Goal: Task Accomplishment & Management: Complete application form

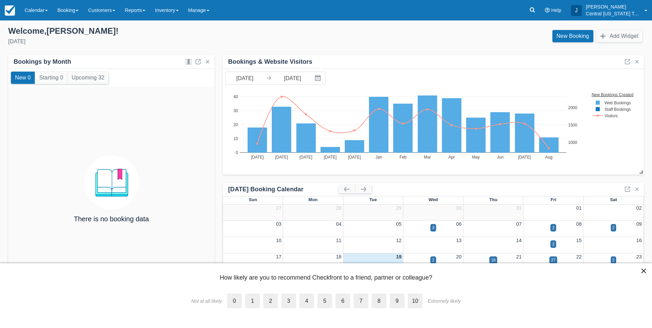
click at [169, 34] on div "Welcome , Josh !" at bounding box center [164, 31] width 312 height 10
click at [169, 11] on link "Inventory" at bounding box center [166, 10] width 33 height 20
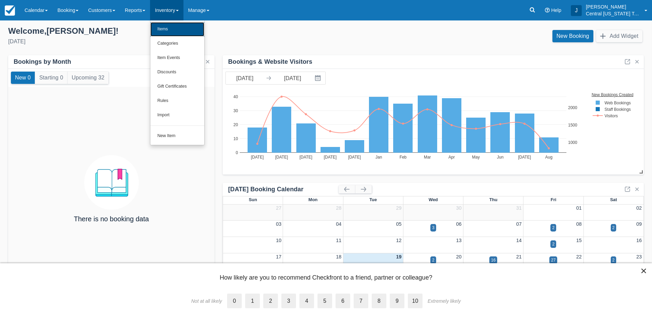
click at [171, 29] on link "Items" at bounding box center [177, 29] width 54 height 14
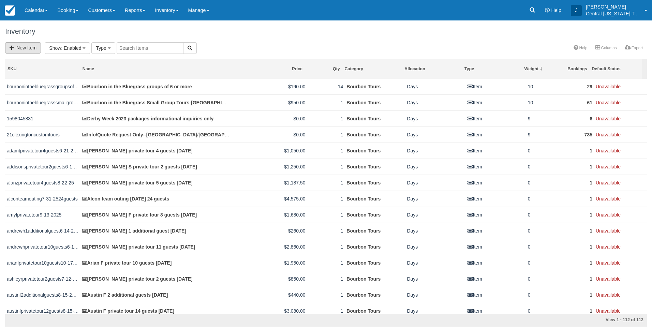
click at [29, 52] on link "New Item" at bounding box center [23, 47] width 36 height 11
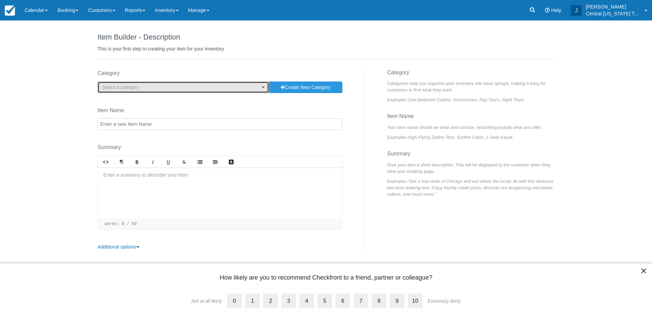
click at [118, 85] on span "Select a category" at bounding box center [120, 87] width 37 height 5
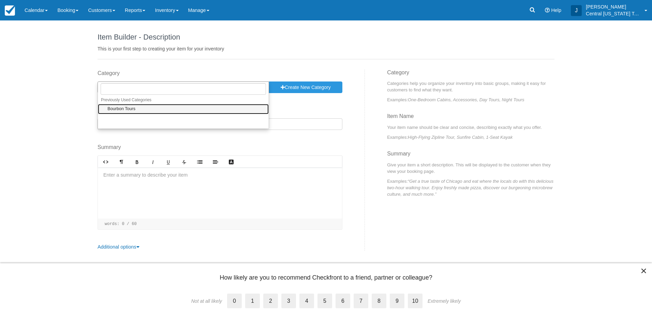
click at [119, 107] on span "Bourbon Tours" at bounding box center [121, 109] width 28 height 6
select select "1"
click at [124, 125] on input "Item Name" at bounding box center [219, 124] width 245 height 12
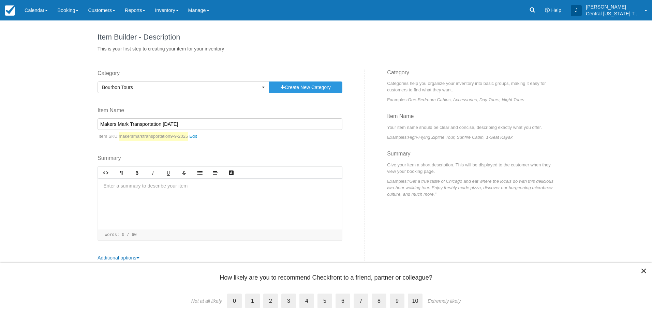
type input "Makers Mark Transportation [DATE]"
click at [170, 191] on div at bounding box center [220, 203] width 244 height 51
click at [195, 198] on div at bounding box center [220, 203] width 244 height 51
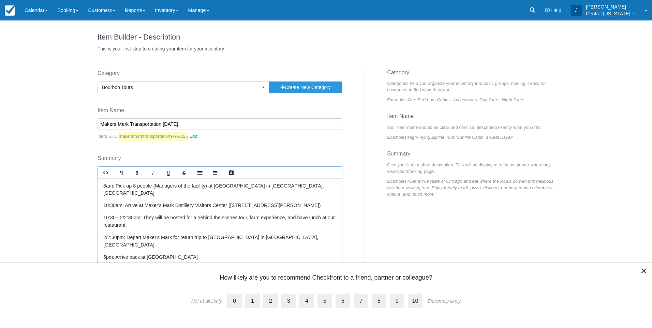
click at [155, 189] on p "8am: Pick up 8 people (Managers of the facility) at Turfway Park in Florence, Ky" at bounding box center [219, 189] width 233 height 15
drag, startPoint x: 209, startPoint y: 187, endPoint x: 115, endPoint y: 189, distance: 93.4
click at [115, 189] on p "8am: Pick up 8 people (Managers of the facility) at Turfway Park in Florence, Ky" at bounding box center [219, 189] width 233 height 15
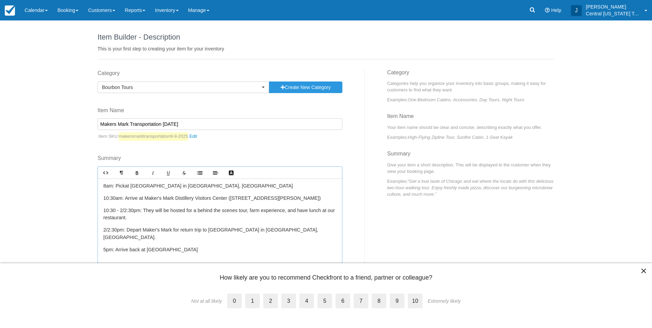
click at [149, 219] on p "10:30 - 2/2:30pm: They will be hosted for a behind the scenes tour, farm experi…" at bounding box center [219, 214] width 233 height 15
drag, startPoint x: 165, startPoint y: 212, endPoint x: 247, endPoint y: 215, distance: 81.5
click at [251, 211] on p "10:30 - 2/2:30pm: They will be hosted for a behind the scenes tour, farm experi…" at bounding box center [219, 214] width 233 height 15
click at [238, 221] on p "10:30 - 2/2:30pm: They will be hosted for a behind the scenes tour, farm experi…" at bounding box center [219, 214] width 233 height 15
click at [183, 246] on p "5pm: Arrive back at Turfway Park" at bounding box center [219, 249] width 233 height 7
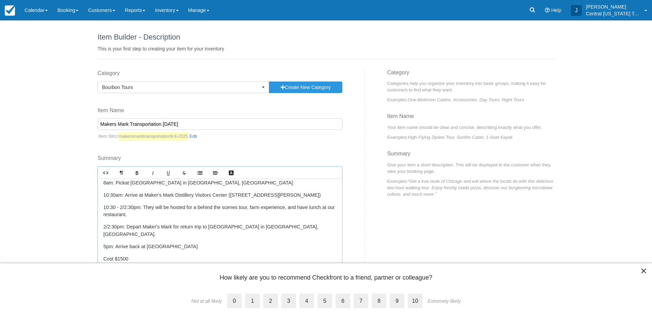
scroll to position [7, 0]
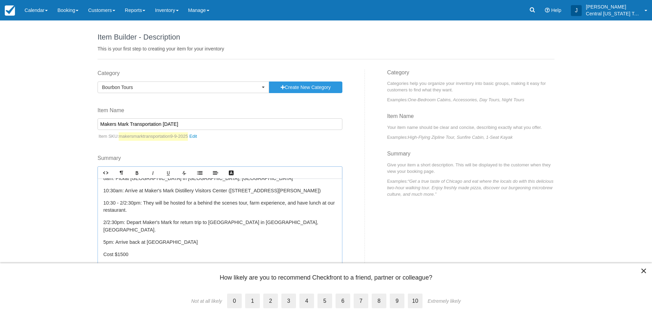
click at [140, 263] on p "﻿" at bounding box center [219, 266] width 233 height 7
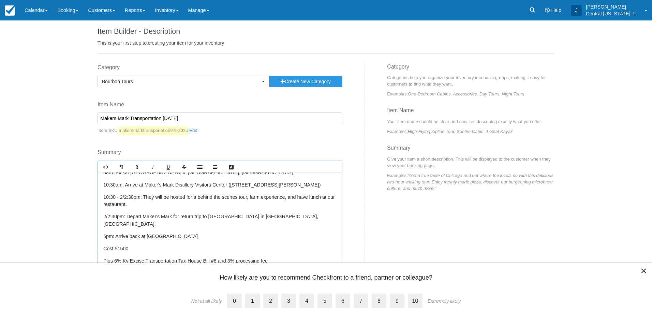
scroll to position [6, 0]
click at [378, 300] on label "8" at bounding box center [378, 300] width 15 height 15
drag, startPoint x: 378, startPoint y: 301, endPoint x: 463, endPoint y: 234, distance: 107.7
click at [463, 234] on div "Category Bourbon Tours Previously Used Categories Select a category Bourbon Tou…" at bounding box center [325, 180] width 467 height 234
click at [380, 299] on label "8" at bounding box center [378, 300] width 15 height 15
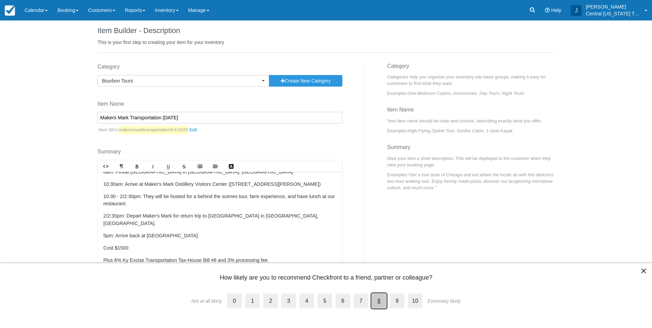
click at [371, 295] on input "8" at bounding box center [371, 295] width 0 height 0
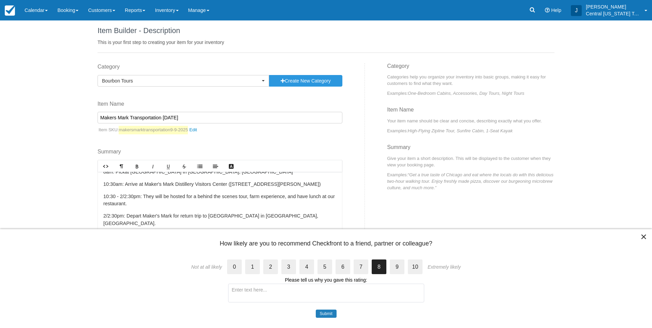
click at [329, 312] on button "Submit" at bounding box center [326, 313] width 21 height 8
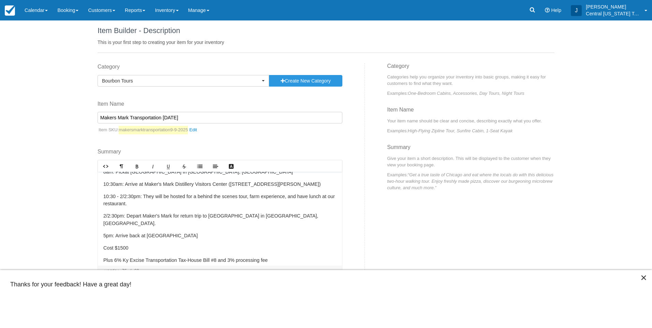
click at [411, 227] on div "Category Bourbon Tours Previously Used Categories Select a category Bourbon Tou…" at bounding box center [325, 180] width 467 height 234
click at [642, 279] on button "×" at bounding box center [643, 277] width 6 height 11
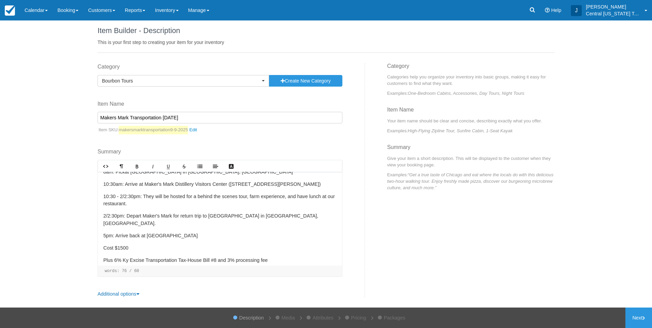
click at [639, 317] on link "Next" at bounding box center [638, 317] width 27 height 20
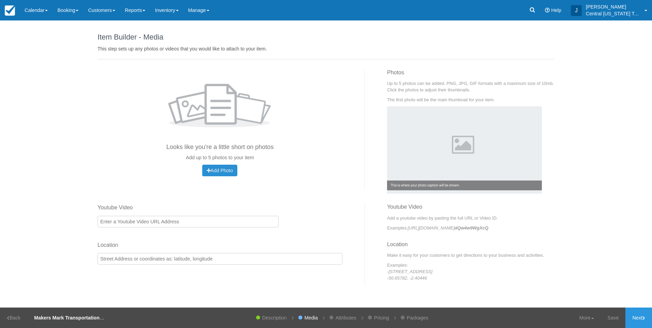
click at [227, 171] on span "Add Photo" at bounding box center [220, 170] width 26 height 5
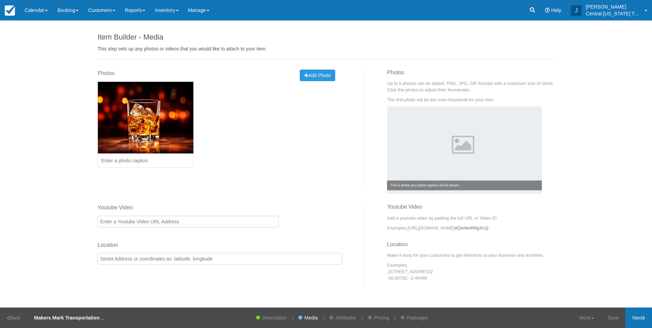
click at [634, 312] on link "Next" at bounding box center [638, 317] width 27 height 20
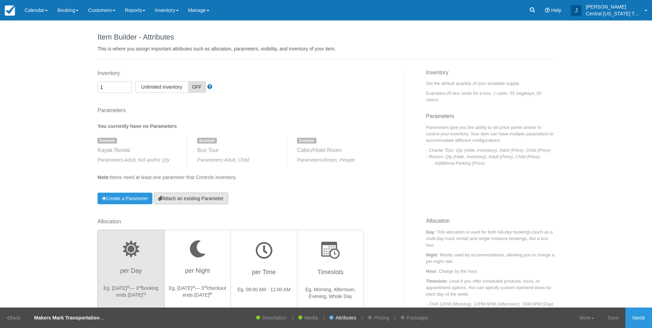
click at [188, 199] on link "Attach an existing Parameter" at bounding box center [191, 199] width 74 height 12
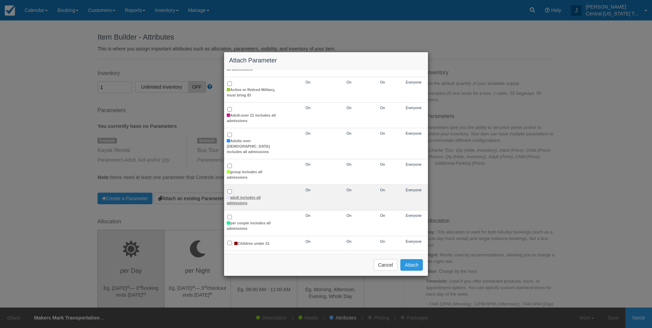
scroll to position [102, 0]
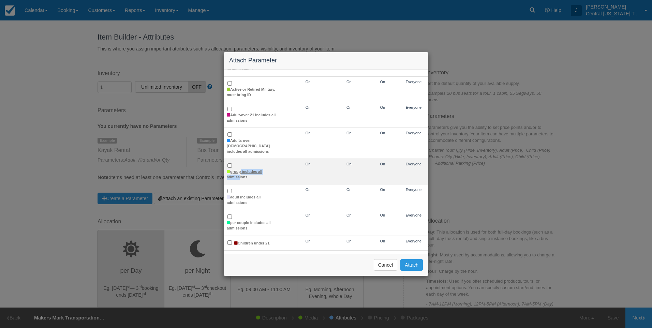
click at [238, 169] on label "group includes all admissions" at bounding box center [254, 174] width 54 height 11
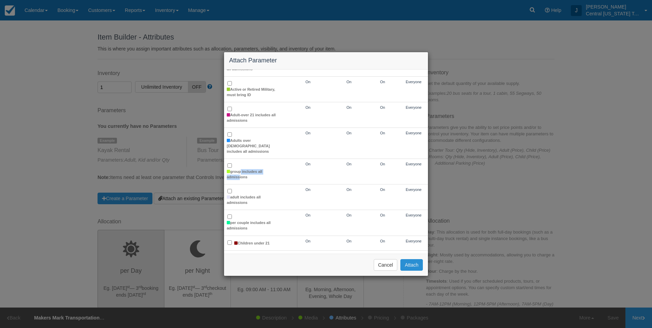
click at [413, 265] on button "Attach" at bounding box center [411, 265] width 22 height 12
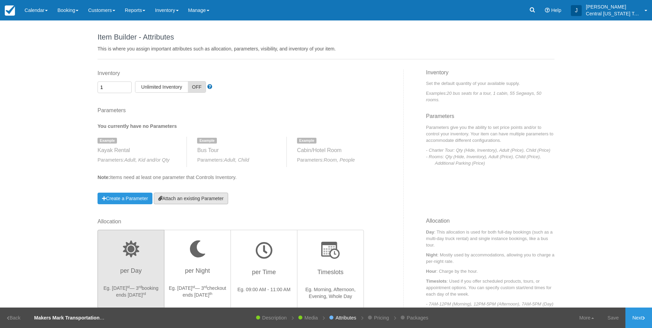
click at [210, 199] on link "Attach an existing Parameter" at bounding box center [191, 199] width 74 height 12
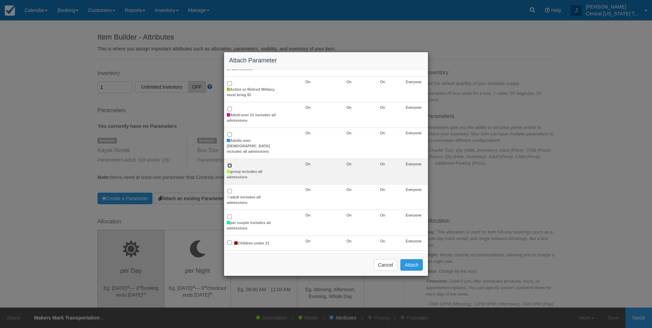
click at [228, 163] on input "group includes all admissions" at bounding box center [229, 165] width 4 height 4
checkbox input "true"
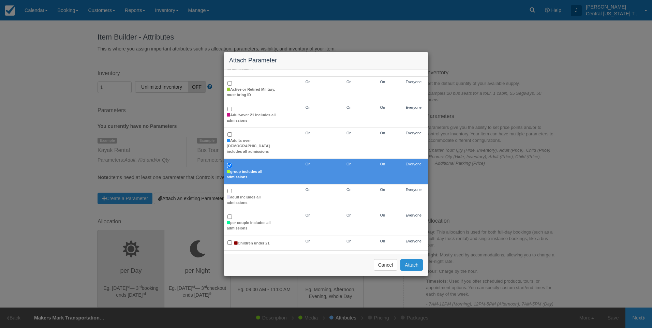
click at [416, 264] on button "Attach" at bounding box center [411, 265] width 22 height 12
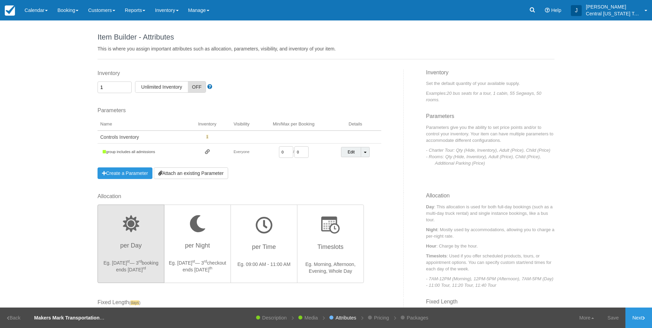
click at [308, 174] on div "Parameters You currently have no Parameters Example Kayak Rental Parameters: Ad…" at bounding box center [239, 143] width 284 height 72
drag, startPoint x: 255, startPoint y: 152, endPoint x: 252, endPoint y: 150, distance: 3.9
click at [253, 152] on tr "group includes all admissions Everyone 0 / 0 Edit Toggle Dropdown Detach Parame…" at bounding box center [239, 151] width 284 height 17
type input "1"
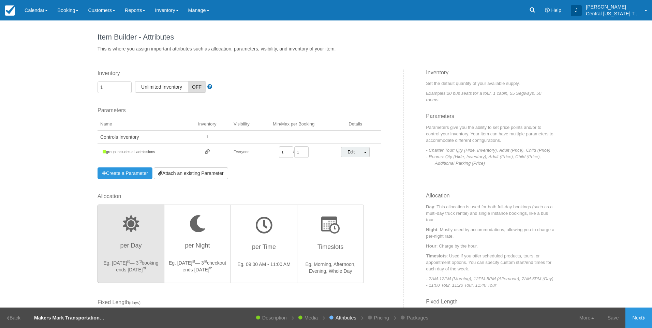
click at [300, 185] on div "Inventory 1 Unlimited ON Unlimited Inventory OFF This item is a Product Groupin…" at bounding box center [247, 131] width 311 height 123
click at [631, 317] on link "Next" at bounding box center [638, 317] width 27 height 20
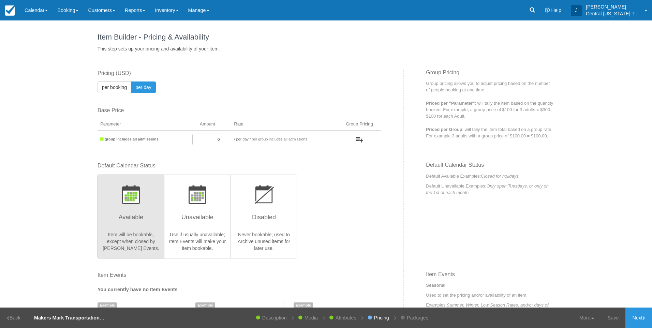
drag, startPoint x: 212, startPoint y: 140, endPoint x: 296, endPoint y: 141, distance: 84.5
click at [285, 142] on tr "group includes all admissions 0 / per booking per day / per group includes all …" at bounding box center [239, 140] width 284 height 18
type input "1500"
click at [342, 221] on div "Default Calendar Status Available Item will be bookable, except when closed by …" at bounding box center [239, 210] width 284 height 96
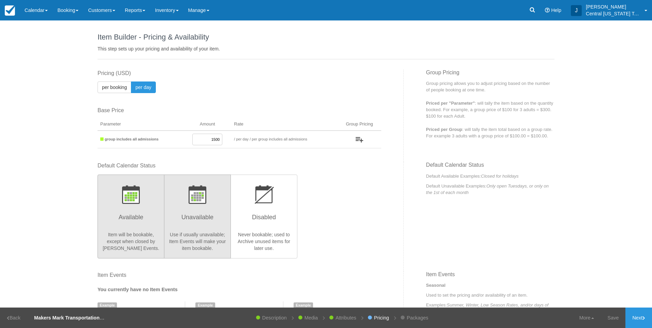
click at [216, 221] on h3 "Unavailable" at bounding box center [197, 219] width 58 height 17
radio input "true"
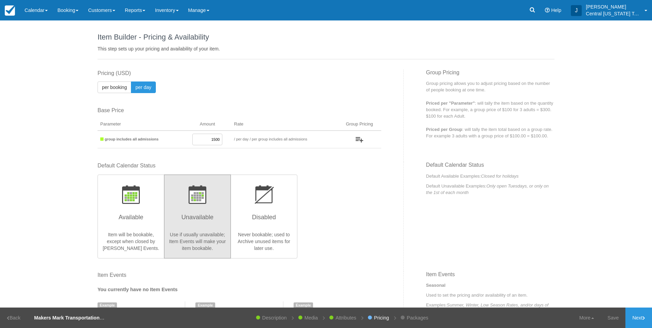
click at [315, 216] on div "Default Calendar Status Available Item will be bookable, except when closed by …" at bounding box center [239, 210] width 284 height 96
click at [348, 204] on div "Default Calendar Status Available Item will be bookable, except when closed by …" at bounding box center [239, 210] width 284 height 96
click at [644, 320] on icon at bounding box center [643, 318] width 3 height 4
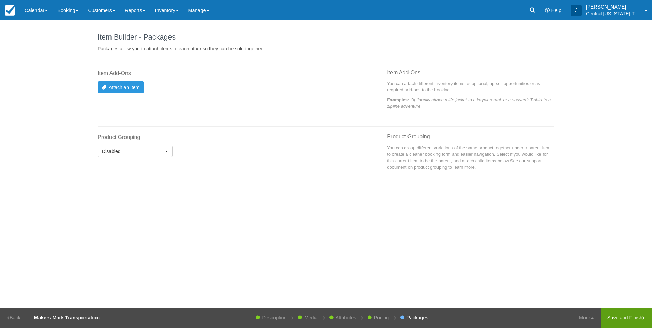
click at [617, 316] on link "Save and Finish" at bounding box center [625, 317] width 51 height 20
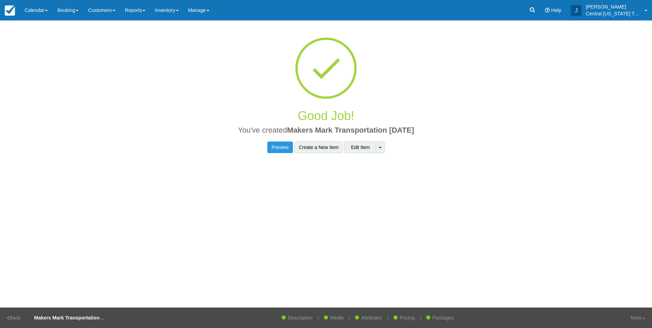
drag, startPoint x: 428, startPoint y: 130, endPoint x: 287, endPoint y: 133, distance: 141.1
click at [287, 133] on h2 "You've created Makers Mark Transportation 9-9-2025" at bounding box center [326, 132] width 446 height 12
copy span "Makers Mark Transportation [DATE]"
click at [176, 12] on link "Inventory" at bounding box center [166, 10] width 33 height 20
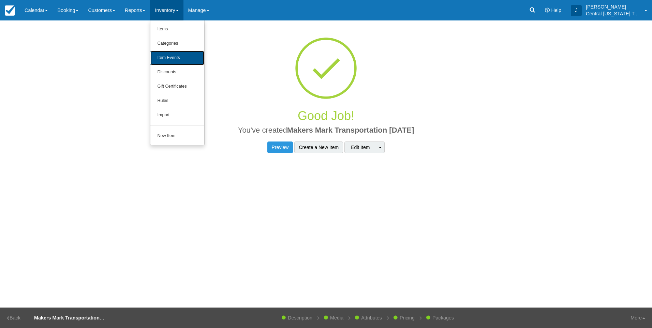
click at [182, 54] on link "Item Events" at bounding box center [177, 58] width 54 height 14
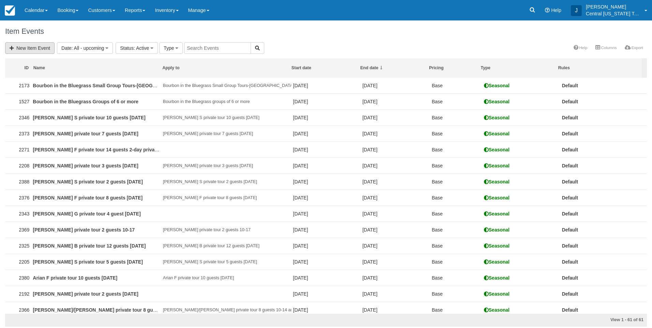
click at [27, 46] on link "New Item Event" at bounding box center [29, 48] width 49 height 12
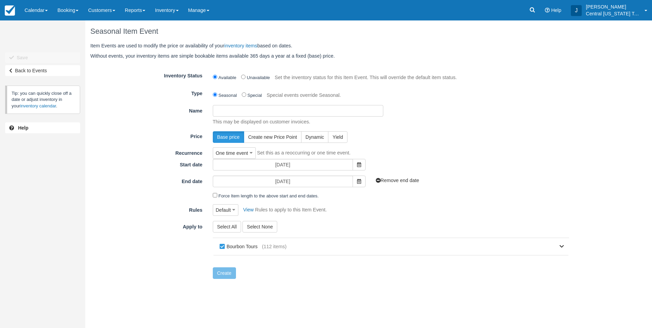
click at [271, 113] on input "Name" at bounding box center [298, 111] width 170 height 12
paste input "Makers Mark Transportation [DATE]"
type input "Makers Mark Transportation [DATE]"
click at [452, 136] on div "Base price Create new Price Point Dynamic Yield" at bounding box center [391, 137] width 367 height 12
click at [357, 165] on icon at bounding box center [359, 164] width 4 height 5
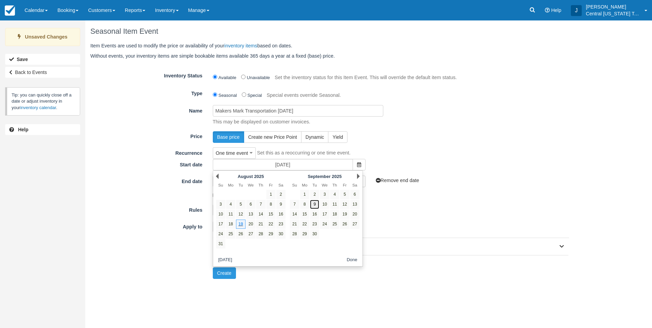
click at [314, 203] on link "9" at bounding box center [314, 204] width 9 height 9
type input "09/09/25"
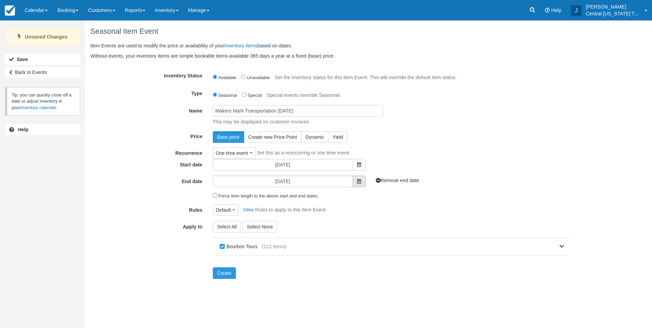
click at [357, 185] on span at bounding box center [358, 181] width 13 height 12
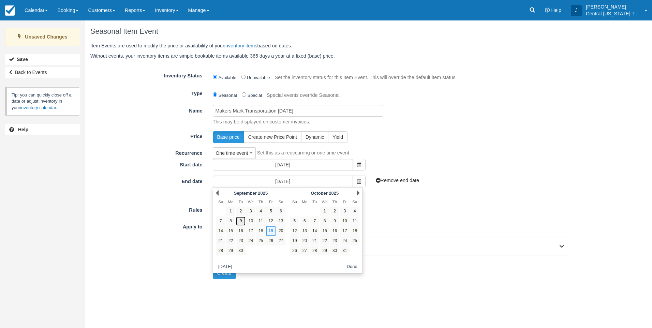
click at [241, 219] on link "9" at bounding box center [240, 220] width 9 height 9
type input "09/09/25"
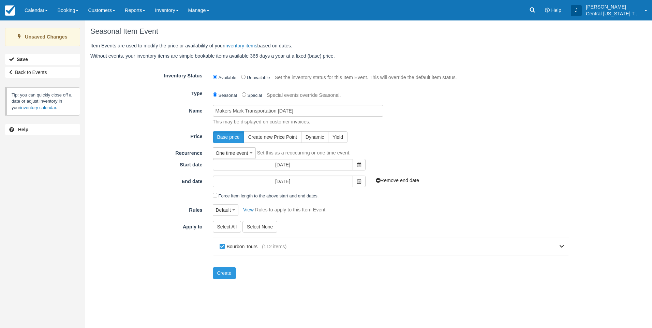
click at [500, 124] on p "This may be displayed on customer invoices." at bounding box center [389, 121] width 362 height 7
click at [244, 245] on label "Bourbon Tours" at bounding box center [240, 246] width 44 height 10
checkbox input "false"
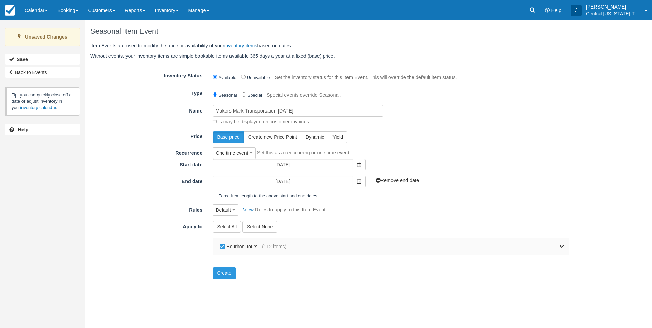
checkbox input "false"
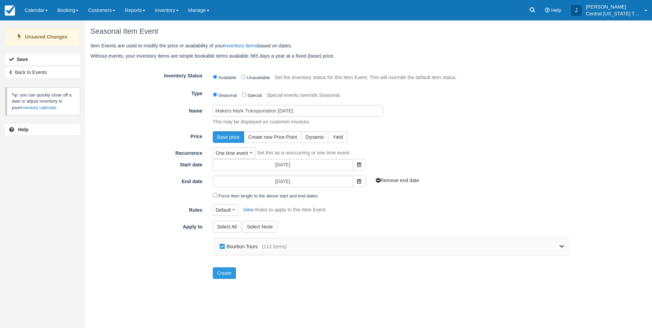
checkbox input "false"
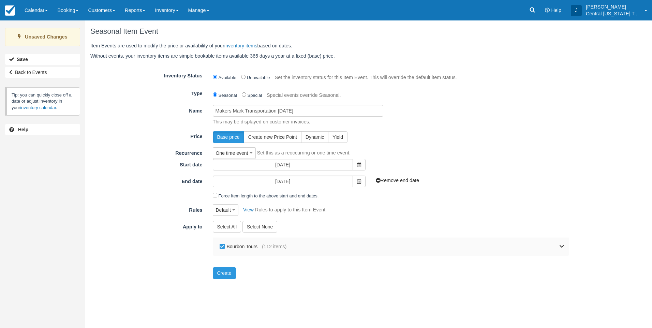
checkbox input "false"
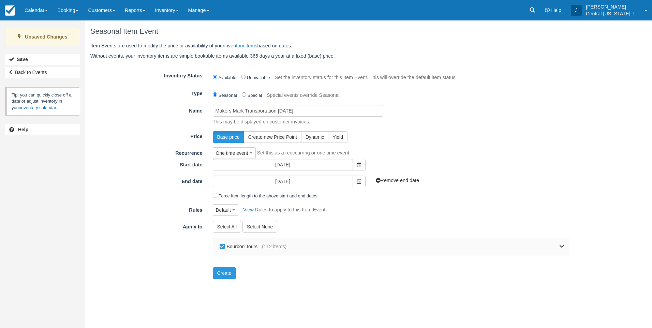
checkbox input "false"
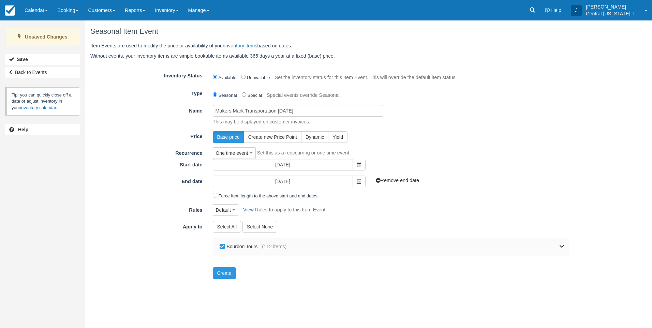
checkbox input "false"
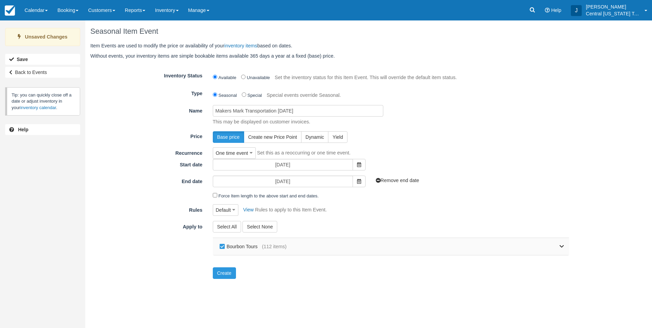
checkbox input "false"
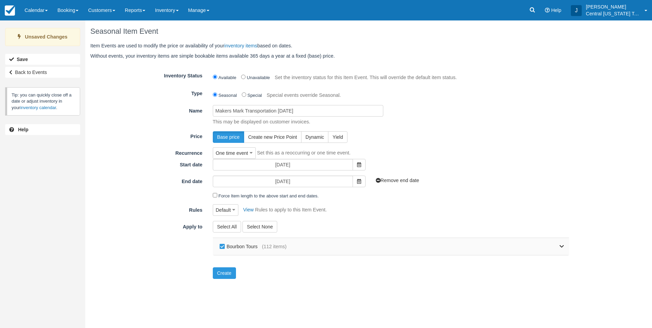
checkbox input "false"
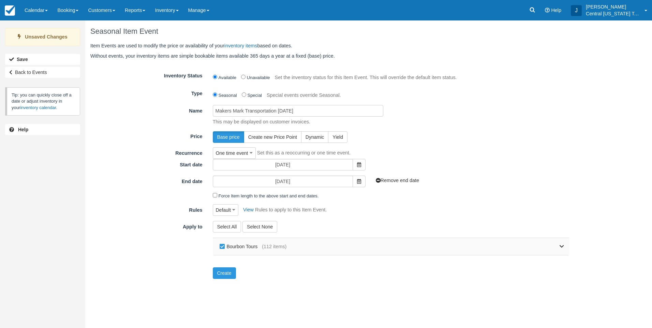
checkbox input "false"
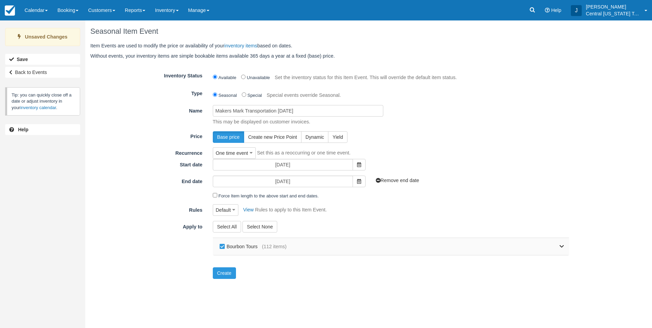
checkbox input "false"
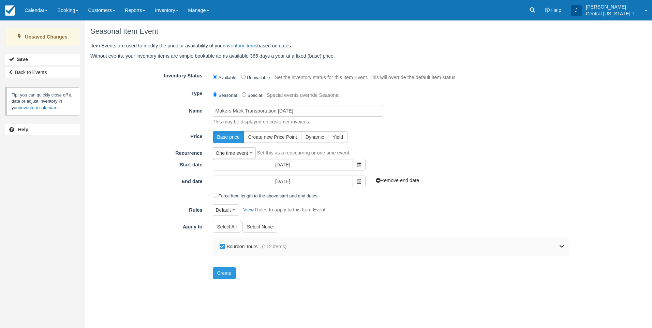
checkbox input "false"
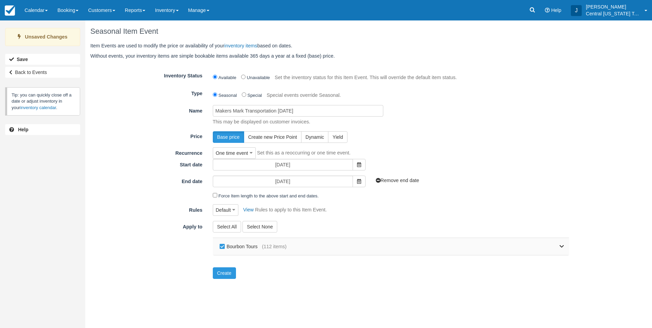
checkbox input "false"
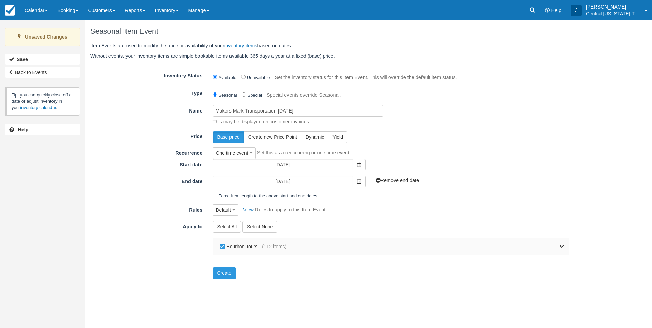
checkbox input "false"
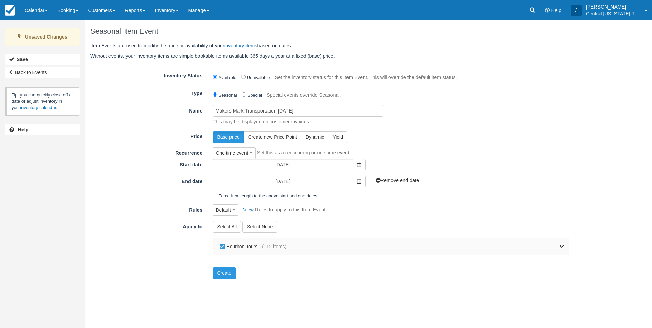
checkbox input "false"
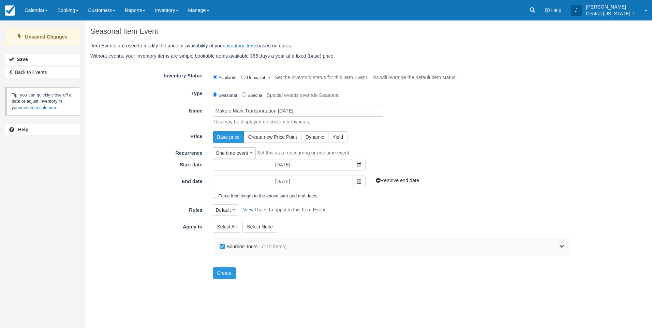
checkbox input "false"
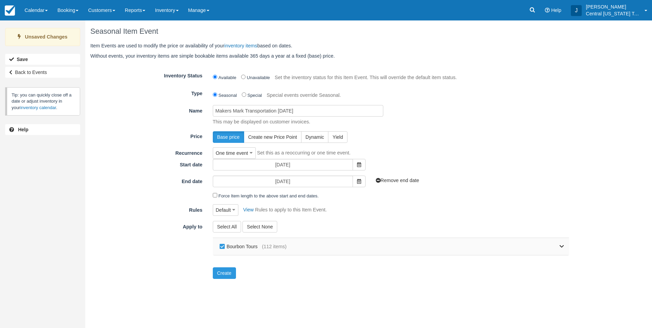
checkbox input "false"
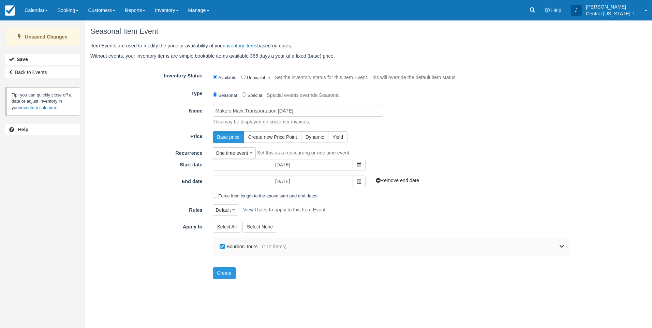
checkbox input "false"
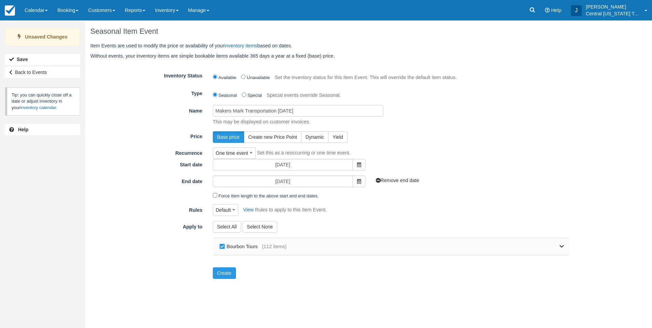
checkbox input "false"
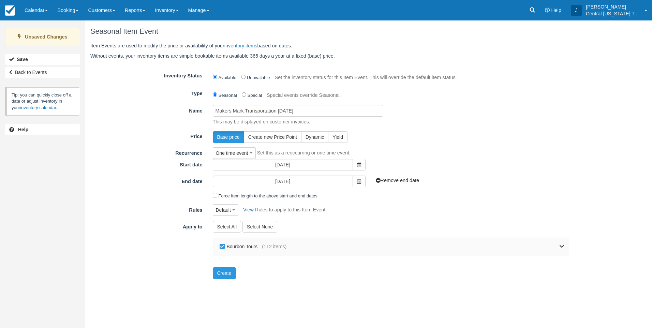
checkbox input "false"
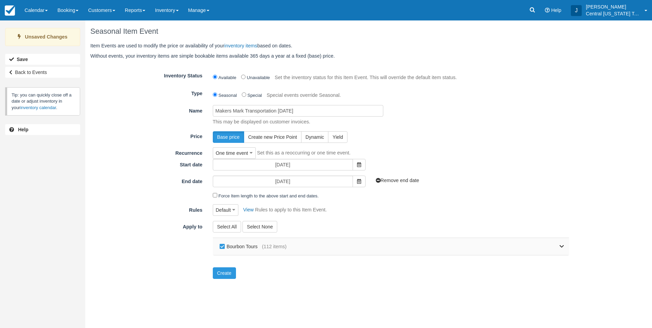
checkbox input "false"
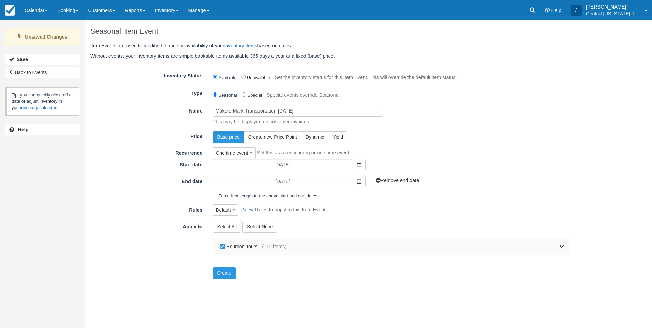
checkbox input "false"
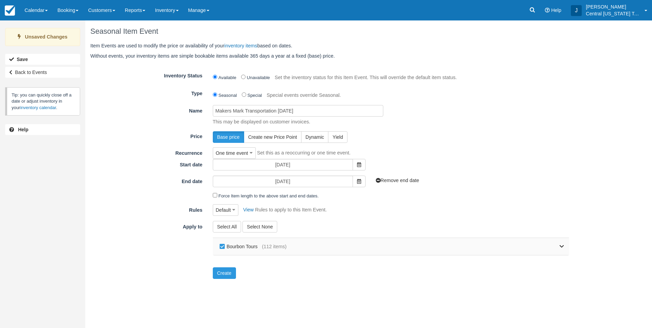
checkbox input "false"
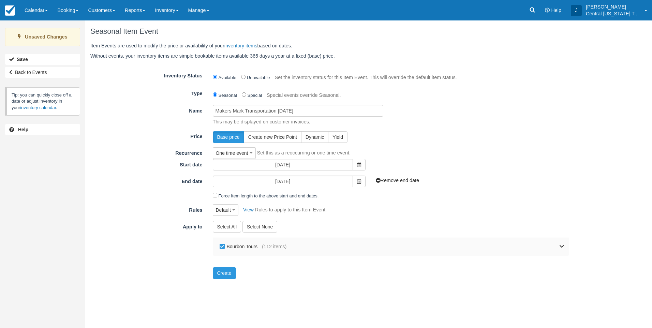
checkbox input "false"
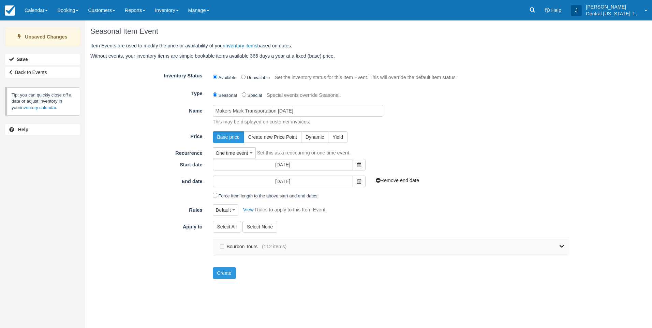
click at [563, 248] on icon at bounding box center [561, 246] width 4 height 5
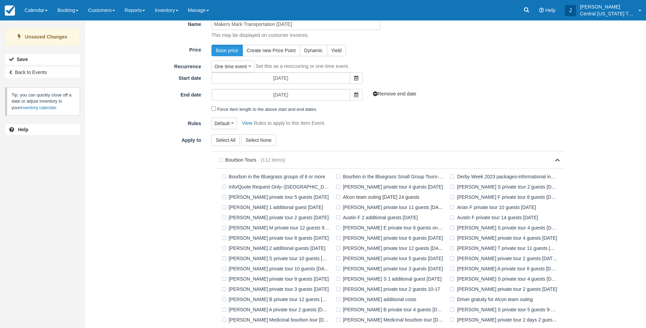
scroll to position [239, 0]
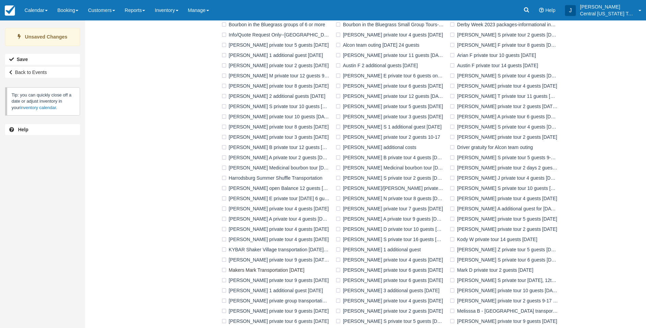
click at [229, 271] on label "Makers Mark Transportation [DATE]" at bounding box center [264, 270] width 89 height 10
checkbox input "true"
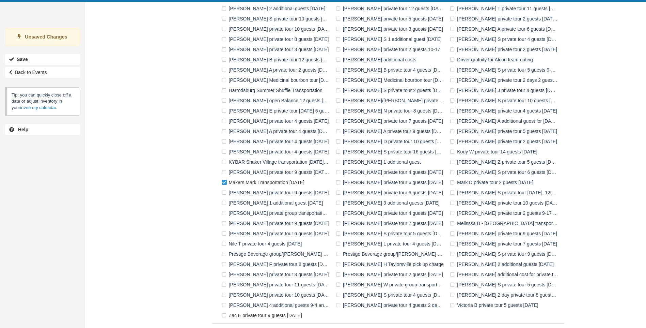
scroll to position [350, 0]
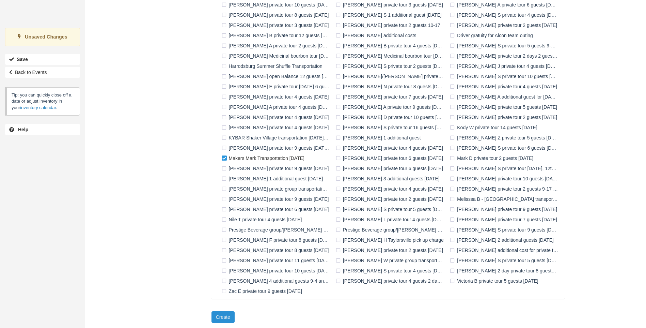
click at [231, 315] on button "Create" at bounding box center [223, 317] width 23 height 12
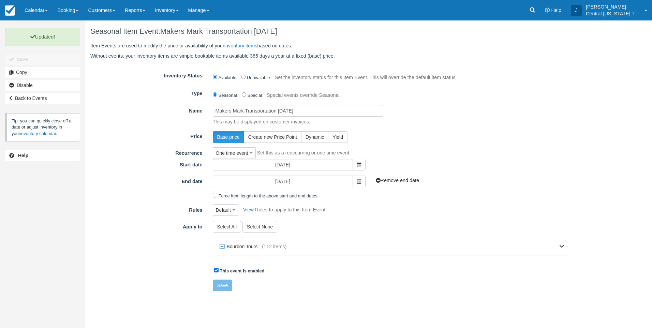
click at [542, 174] on form "Inventory Status Available Unavailable Set the inventory status for this Item E…" at bounding box center [329, 180] width 478 height 221
click at [171, 15] on link "Inventory" at bounding box center [166, 10] width 33 height 20
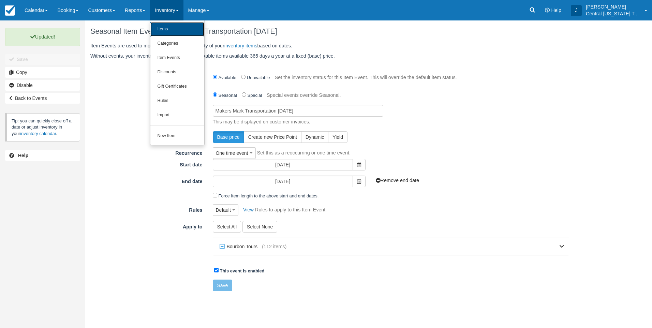
click at [171, 28] on link "Items" at bounding box center [177, 29] width 54 height 14
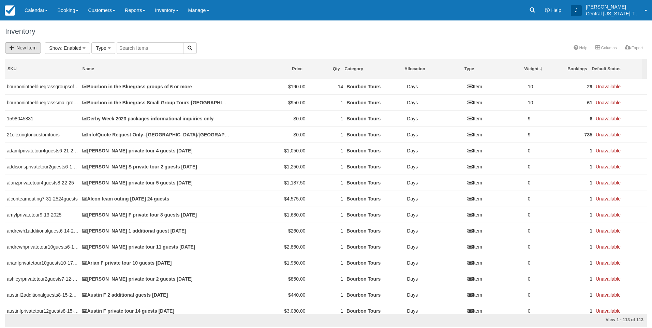
click at [30, 43] on link "New Item" at bounding box center [23, 47] width 36 height 11
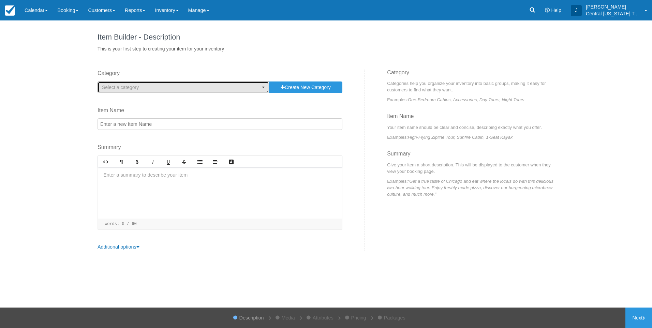
click at [250, 87] on span "Select a category" at bounding box center [181, 87] width 158 height 7
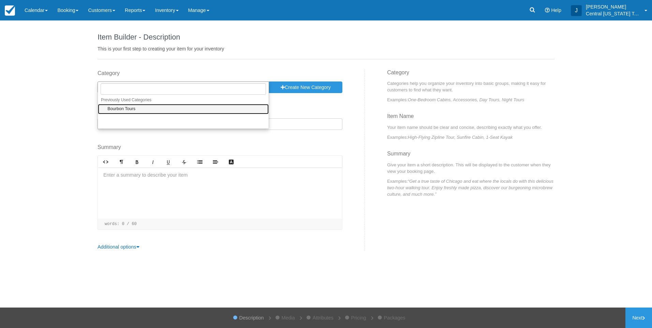
click at [172, 110] on link "Bourbon Tours" at bounding box center [183, 109] width 171 height 11
select select "1"
click at [169, 126] on input "Item Name" at bounding box center [219, 124] width 245 height 12
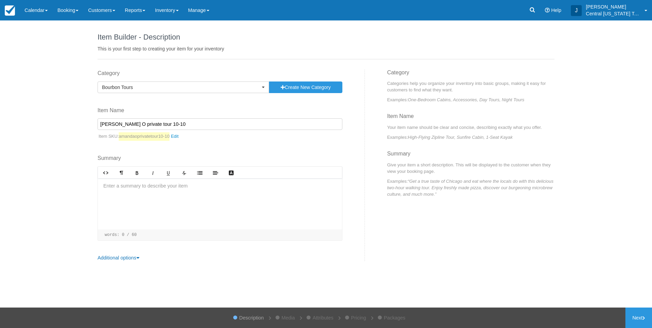
click at [151, 123] on input "[PERSON_NAME] O private tour 10-10" at bounding box center [219, 124] width 245 height 12
click at [196, 126] on input "[PERSON_NAME] private tour 5 guest 10-10" at bounding box center [219, 124] width 245 height 12
type input "[PERSON_NAME] O private tour 5 guest [DATE]"
click at [188, 198] on div at bounding box center [220, 203] width 244 height 51
click at [173, 204] on div "Lexington pick up ﻿" at bounding box center [220, 203] width 244 height 51
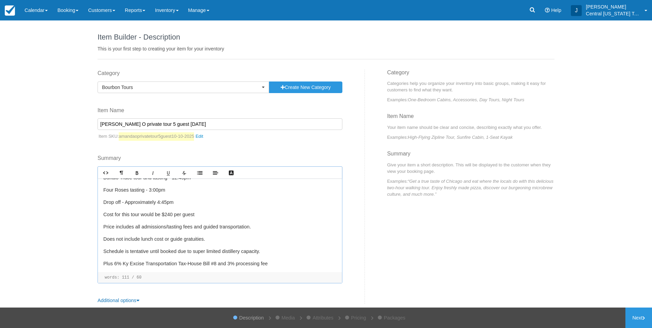
scroll to position [68, 0]
